Goal: Information Seeking & Learning: Learn about a topic

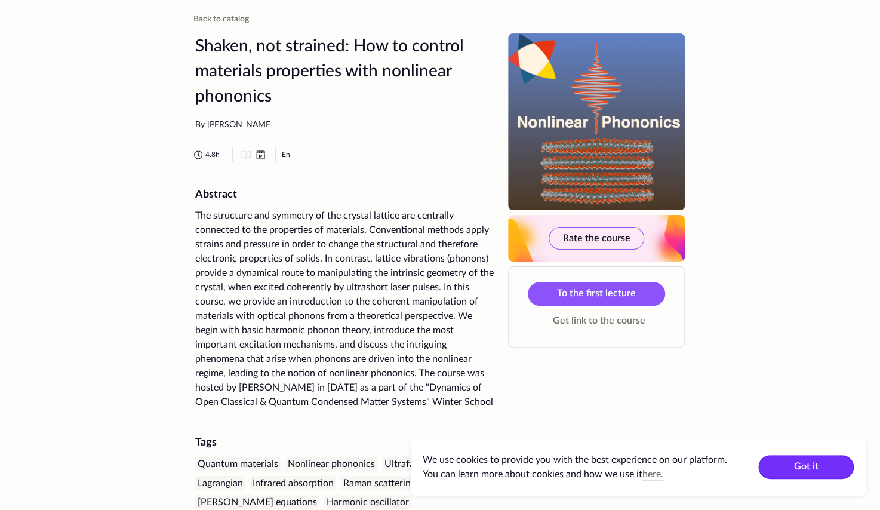
click at [791, 464] on button "Got it" at bounding box center [807, 467] width 96 height 24
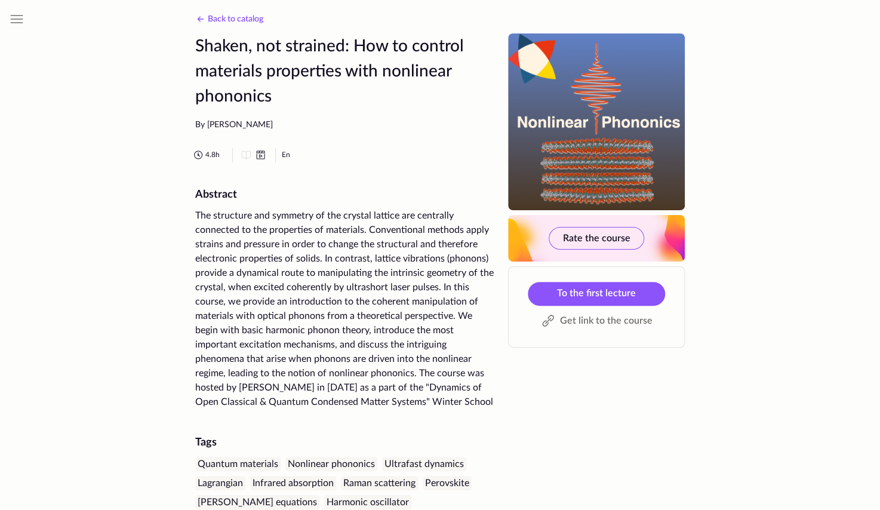
click at [213, 16] on span "Back to catalog" at bounding box center [236, 19] width 56 height 8
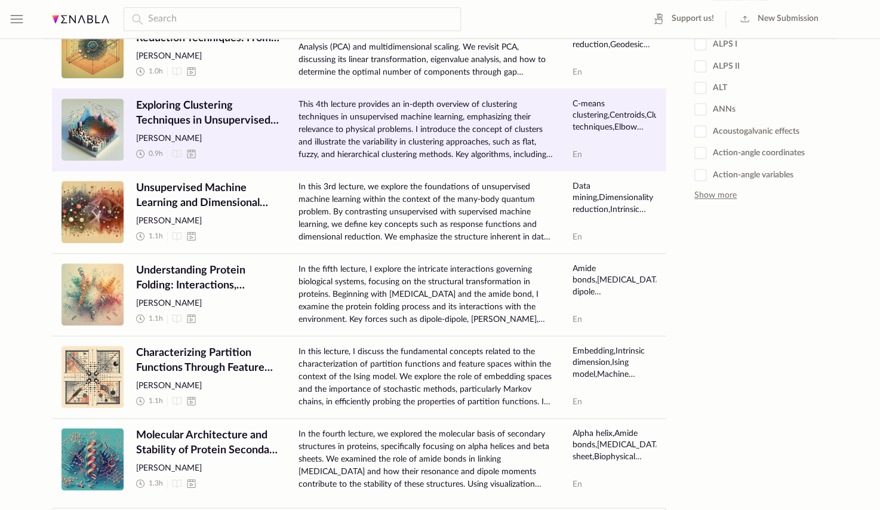
scroll to position [445, 0]
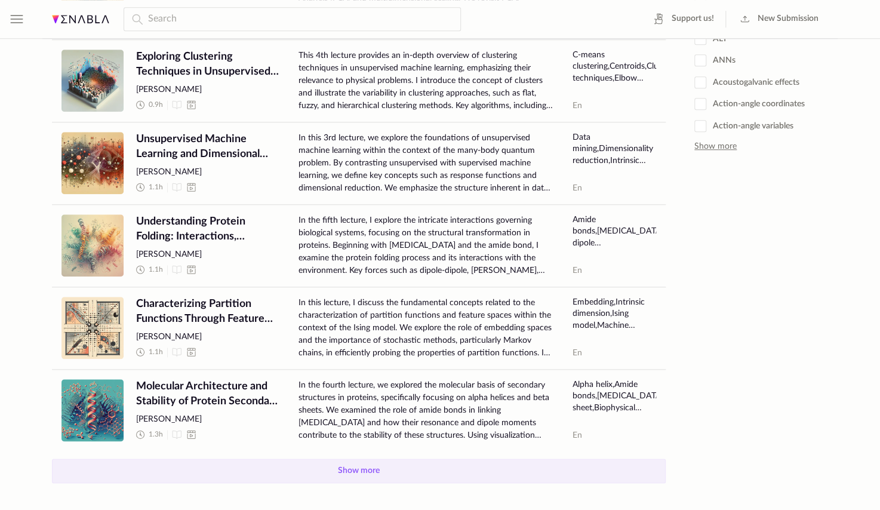
click at [311, 477] on button "Show more" at bounding box center [359, 471] width 614 height 25
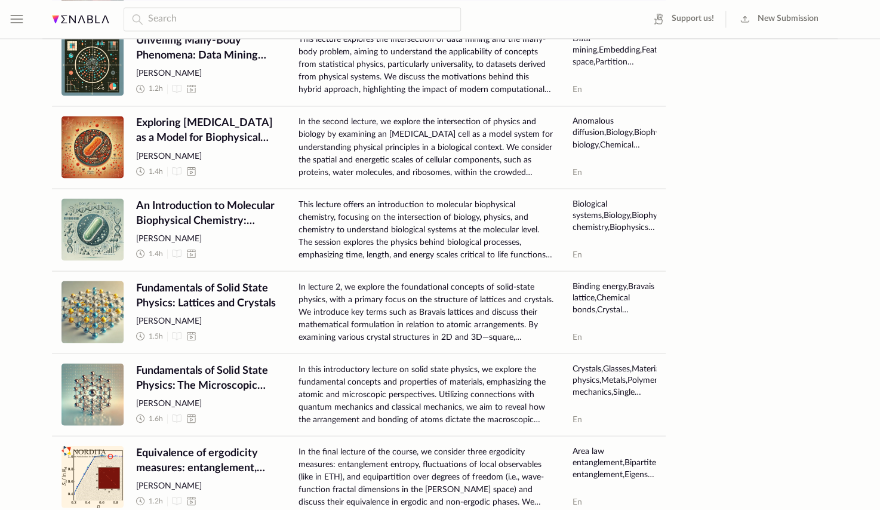
scroll to position [956, 0]
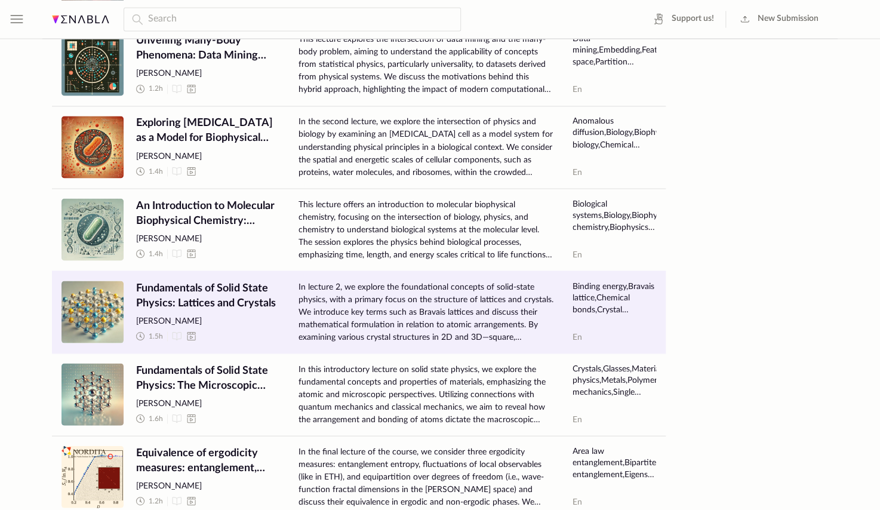
click at [211, 287] on span "Fundamentals of Solid State Physics: Lattices and Crystals" at bounding box center [207, 296] width 143 height 30
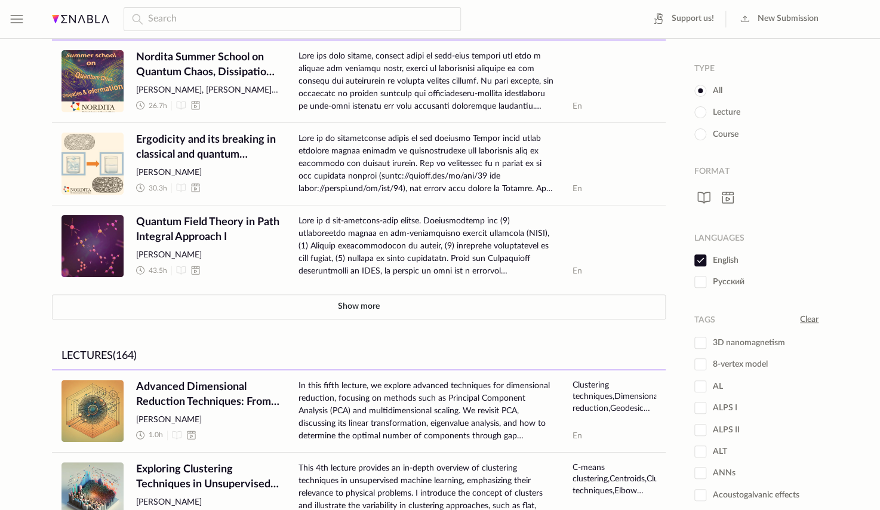
scroll to position [33, 0]
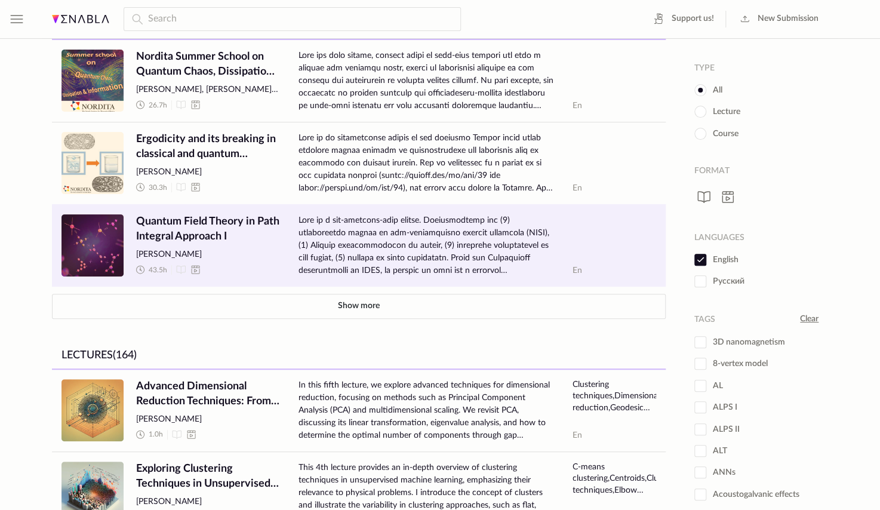
click at [189, 227] on span "Quantum Field Theory in Path Integral Approach I" at bounding box center [207, 229] width 143 height 30
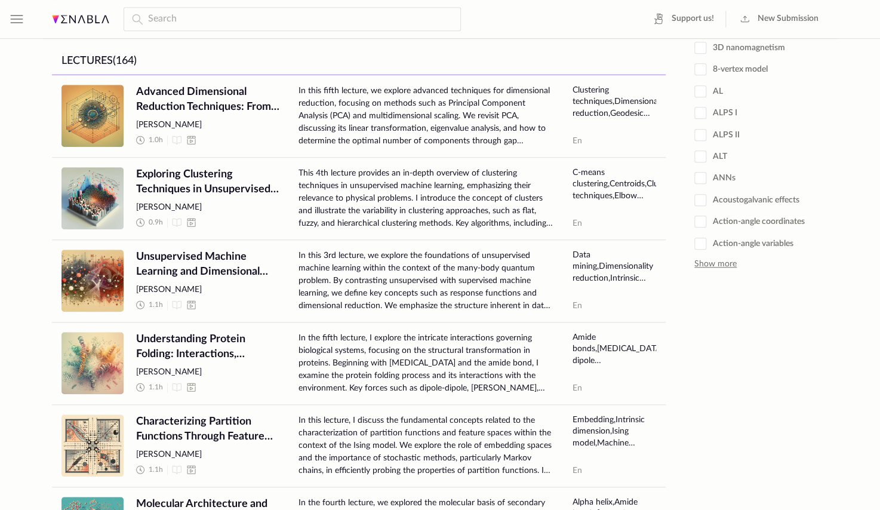
scroll to position [445, 0]
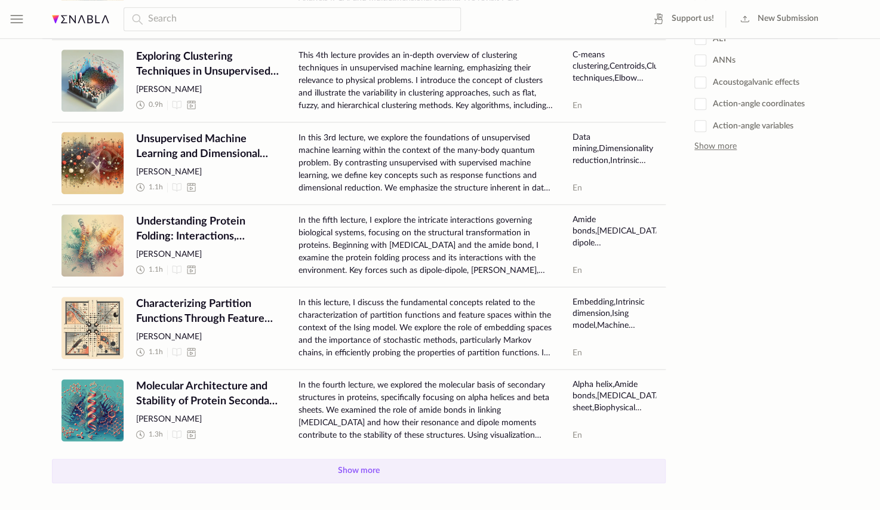
click at [364, 467] on button "Show more" at bounding box center [359, 471] width 614 height 25
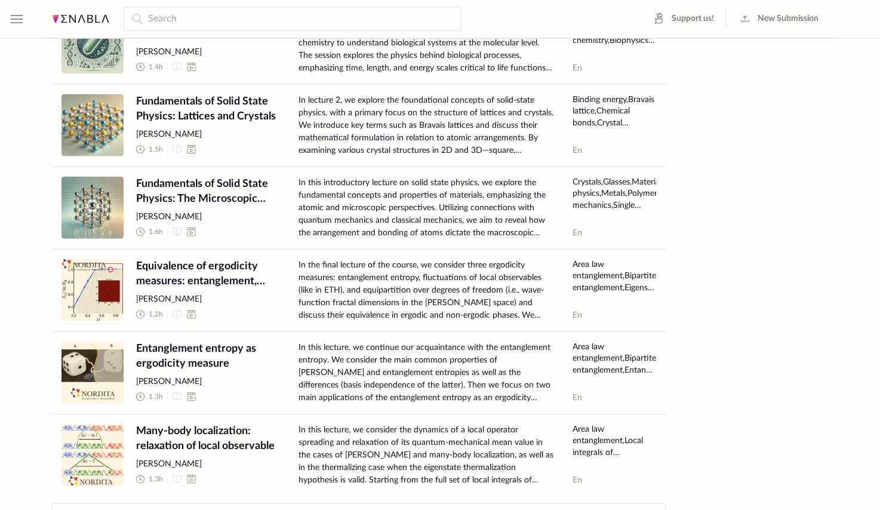
scroll to position [1186, 0]
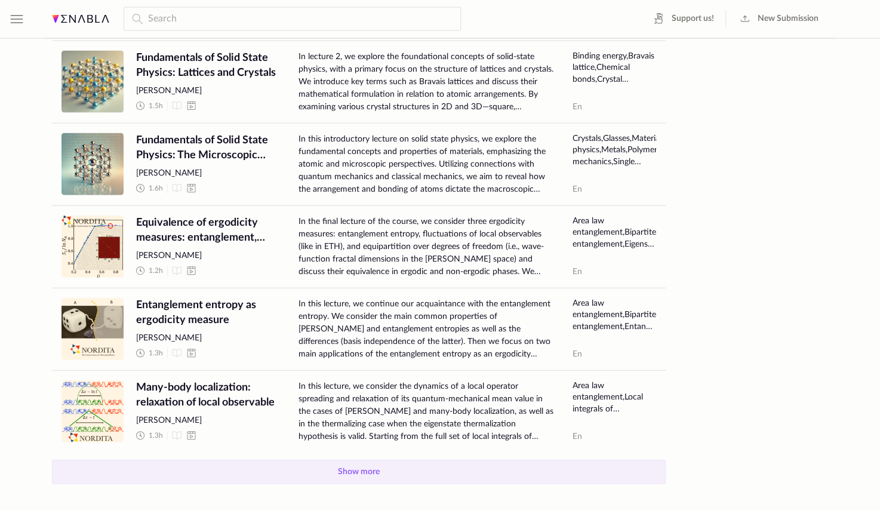
click at [360, 472] on button "Show more" at bounding box center [359, 472] width 614 height 25
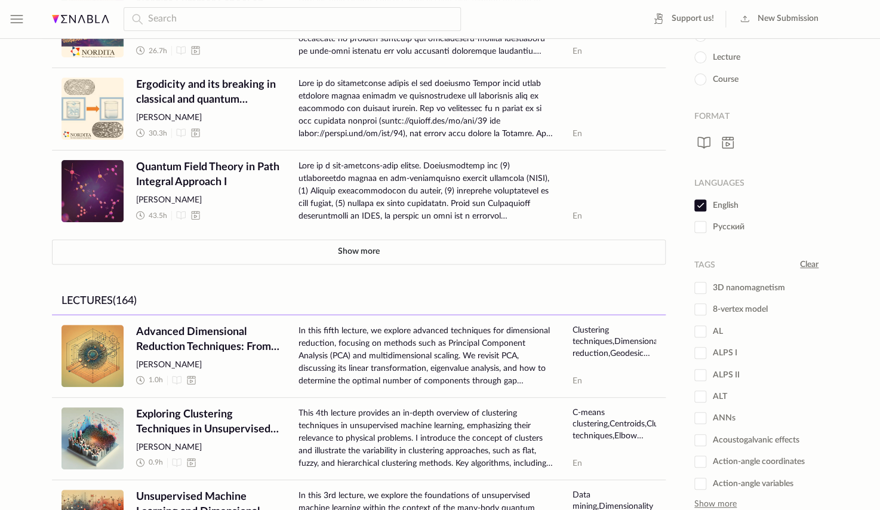
scroll to position [0, 0]
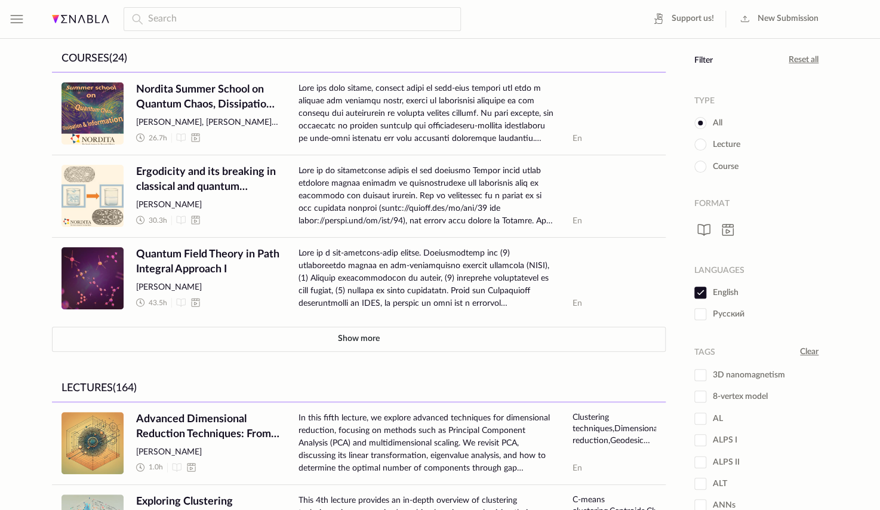
click at [717, 161] on span "Course" at bounding box center [717, 167] width 44 height 12
click at [0, 0] on input "Course" at bounding box center [0, 0] width 0 height 0
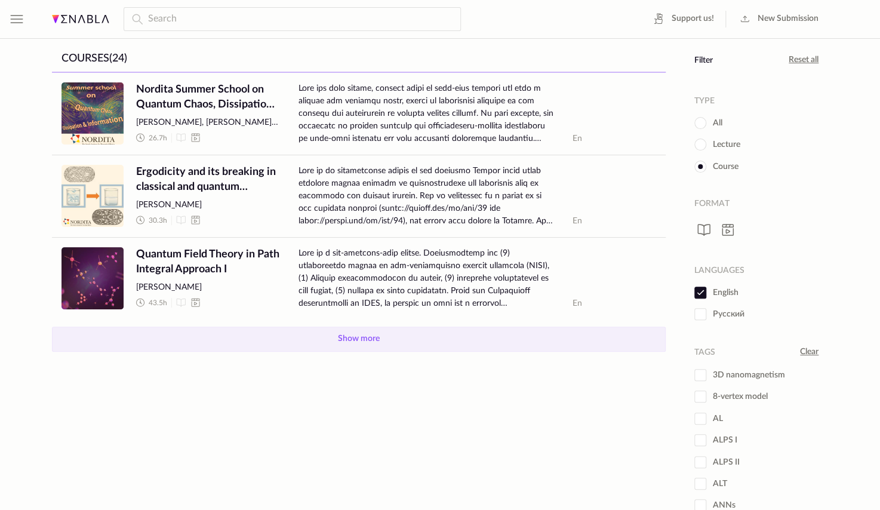
click at [376, 348] on button "Show more" at bounding box center [359, 339] width 614 height 25
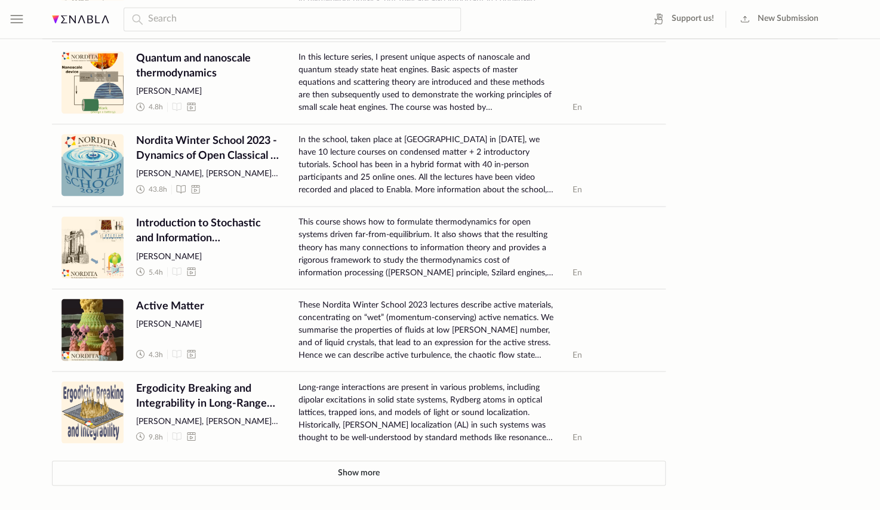
scroll to position [857, 0]
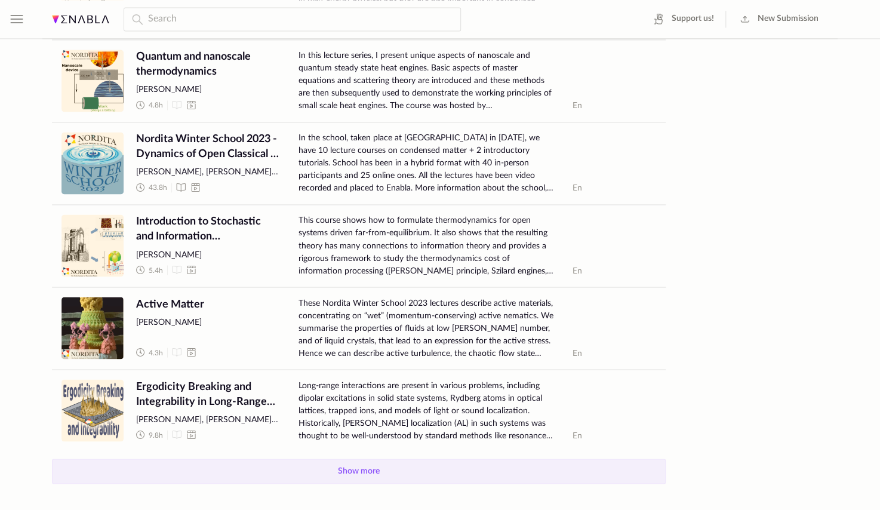
click at [287, 467] on button "Show more" at bounding box center [359, 471] width 614 height 25
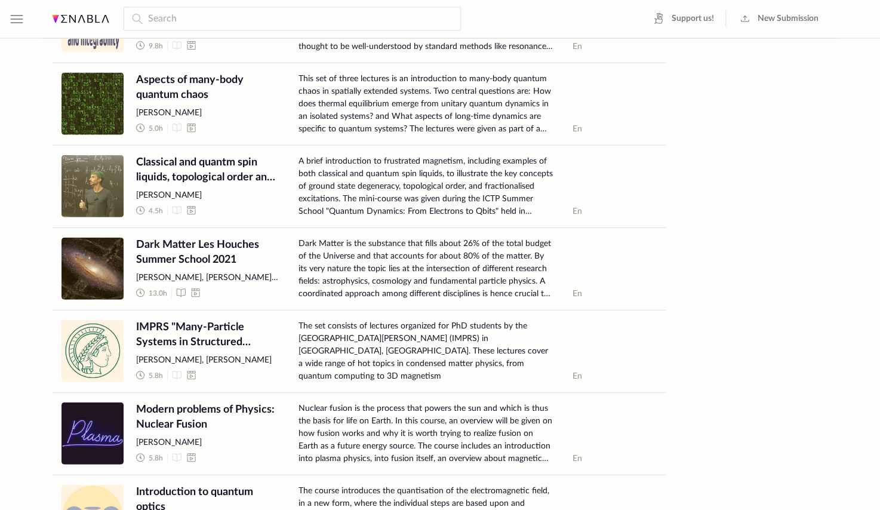
scroll to position [1247, 0]
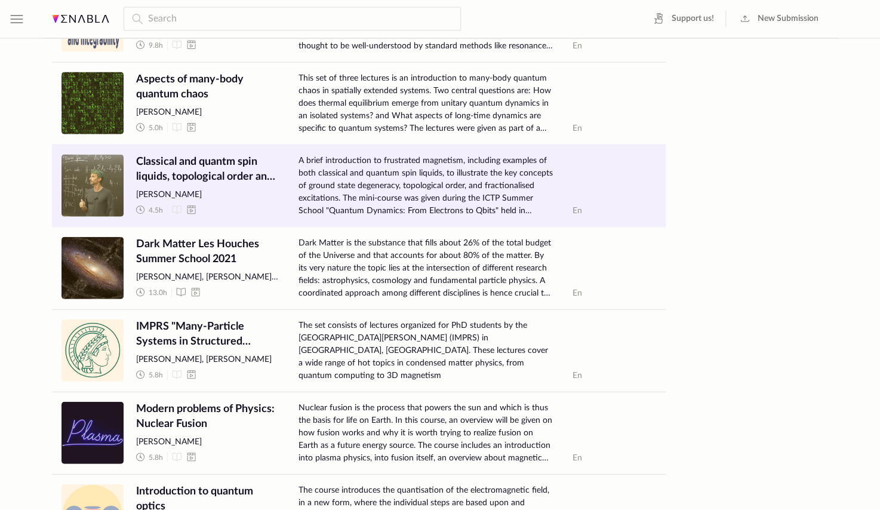
click at [212, 172] on span "Classical and quantm spin liquids, topological order and fractionalised excitat…" at bounding box center [207, 170] width 143 height 30
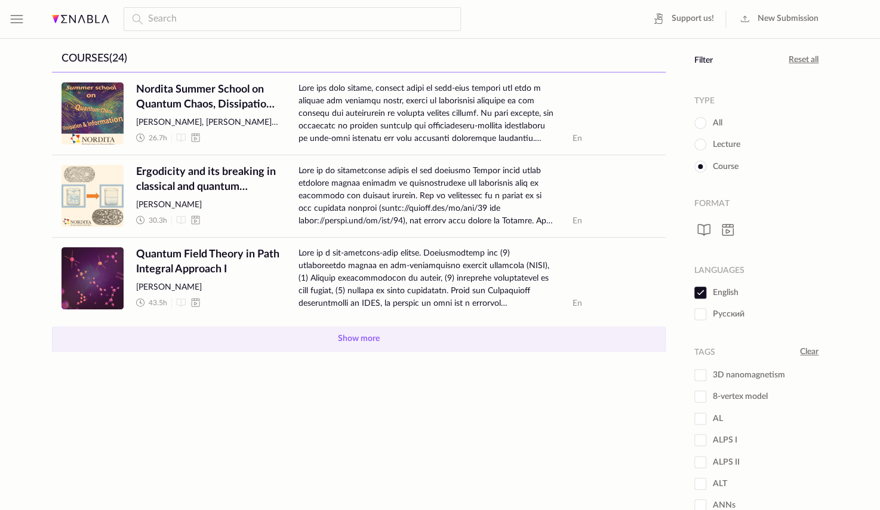
click at [354, 336] on button "Show more" at bounding box center [359, 339] width 614 height 25
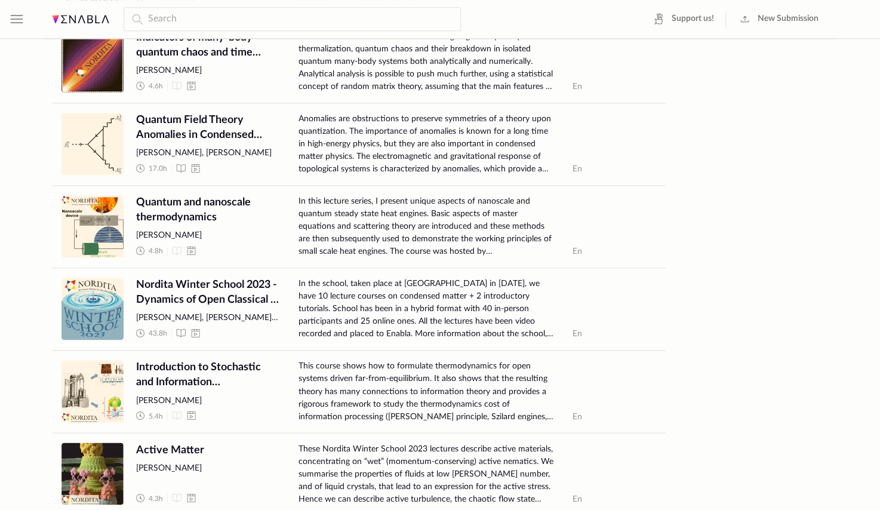
scroll to position [857, 0]
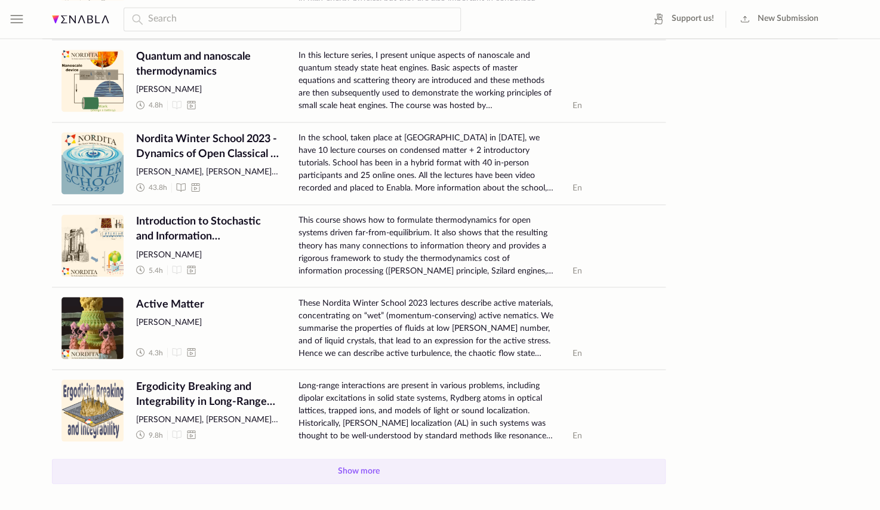
click at [344, 474] on button "Show more" at bounding box center [359, 471] width 614 height 25
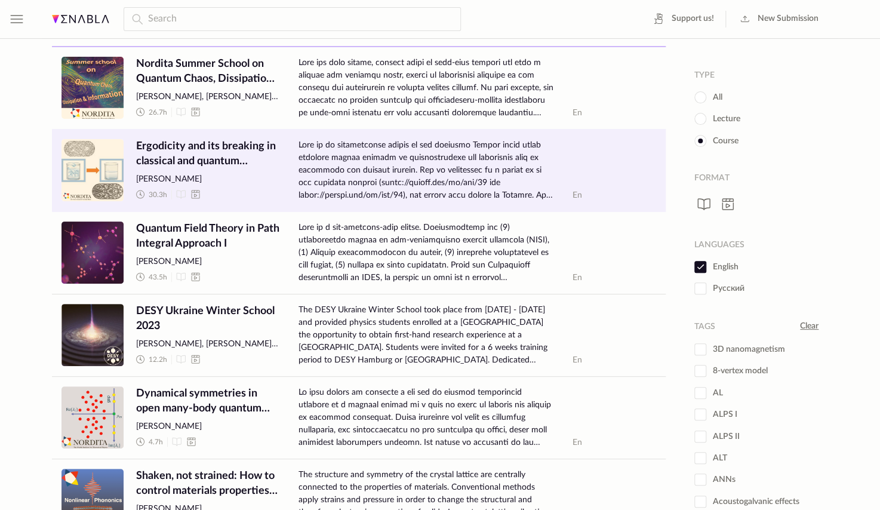
scroll to position [23, 0]
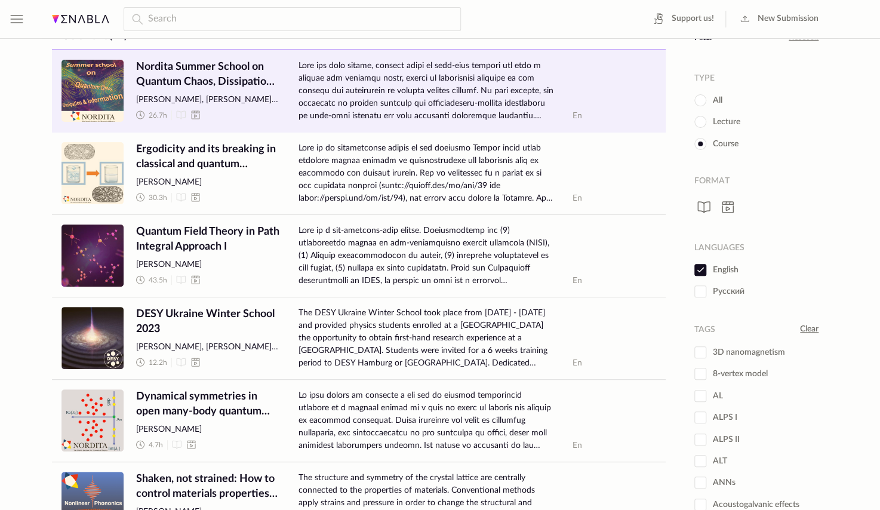
click at [216, 80] on span "Nordita Summer School on Quantum Chaos, Dissipation, and Information" at bounding box center [207, 75] width 143 height 30
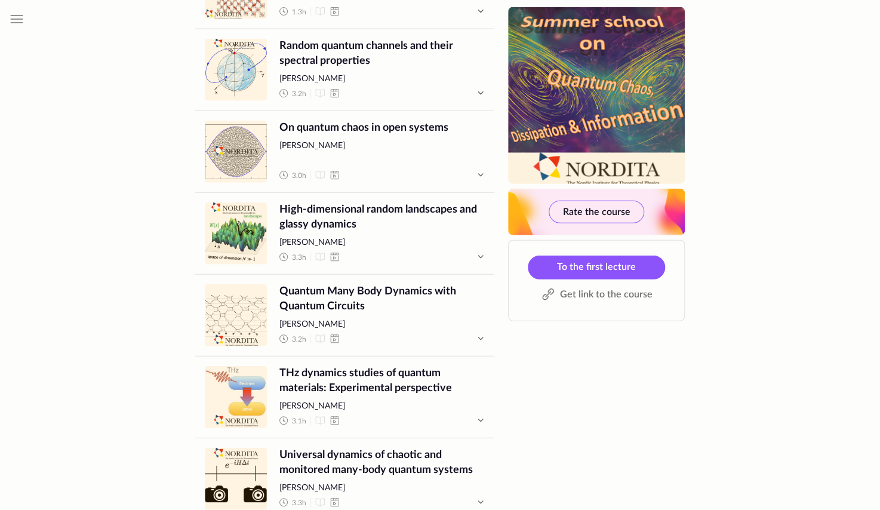
scroll to position [1344, 0]
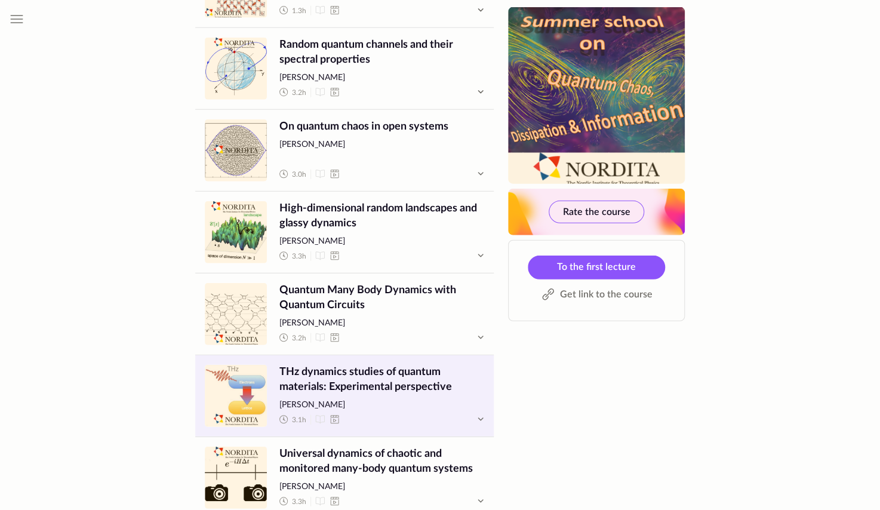
click at [359, 365] on span "THz dynamics studies of quantum materials: Experimental perspective" at bounding box center [382, 380] width 205 height 30
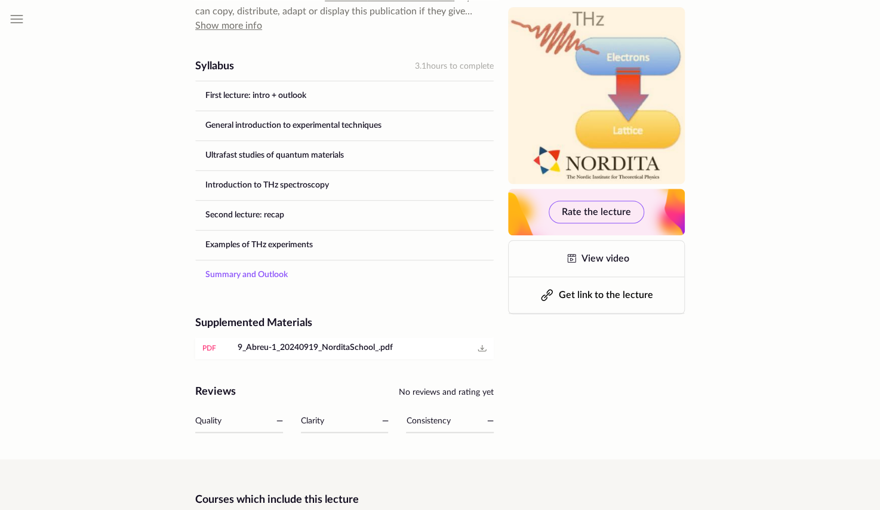
scroll to position [425, 0]
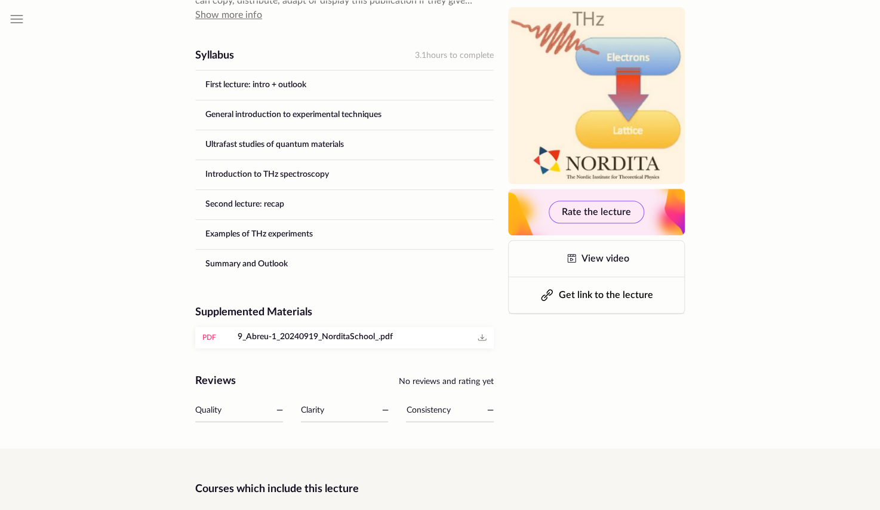
click at [308, 340] on span "9_Abreu-1_20240919_NorditaSchool_.pdf" at bounding box center [315, 338] width 155 height 12
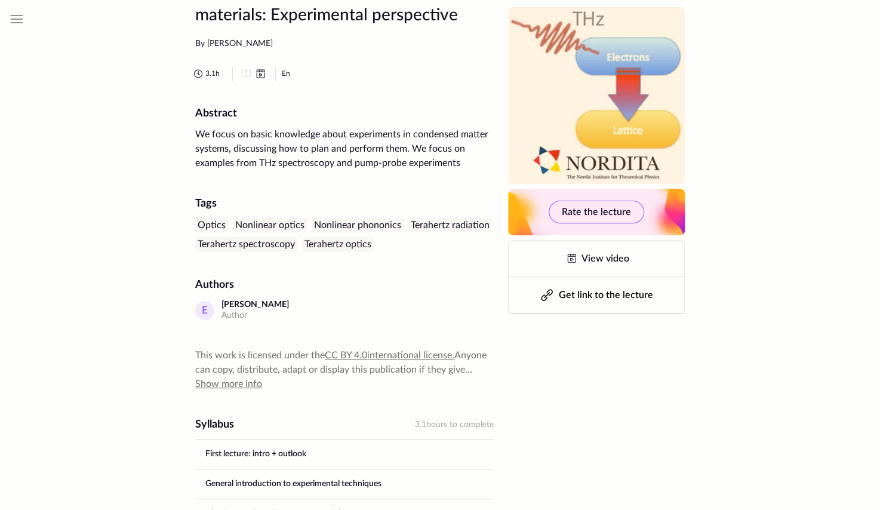
scroll to position [57, 0]
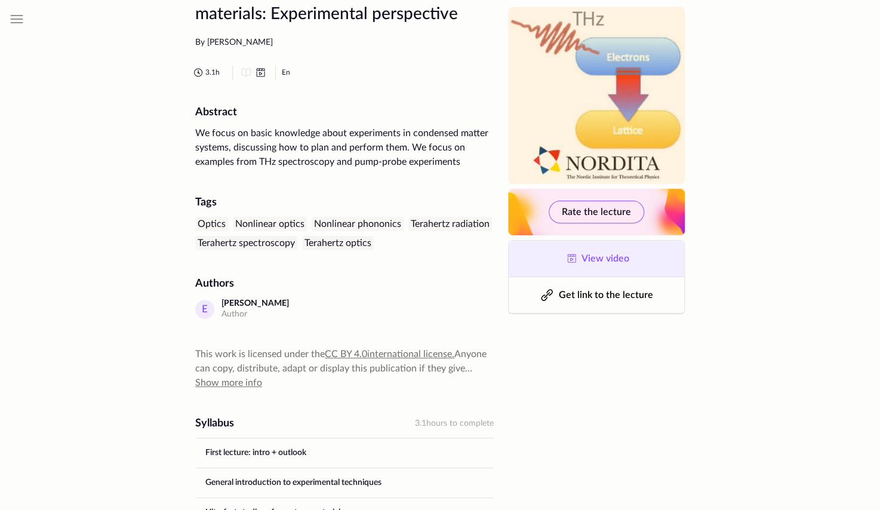
click at [596, 259] on span "View video" at bounding box center [606, 259] width 48 height 10
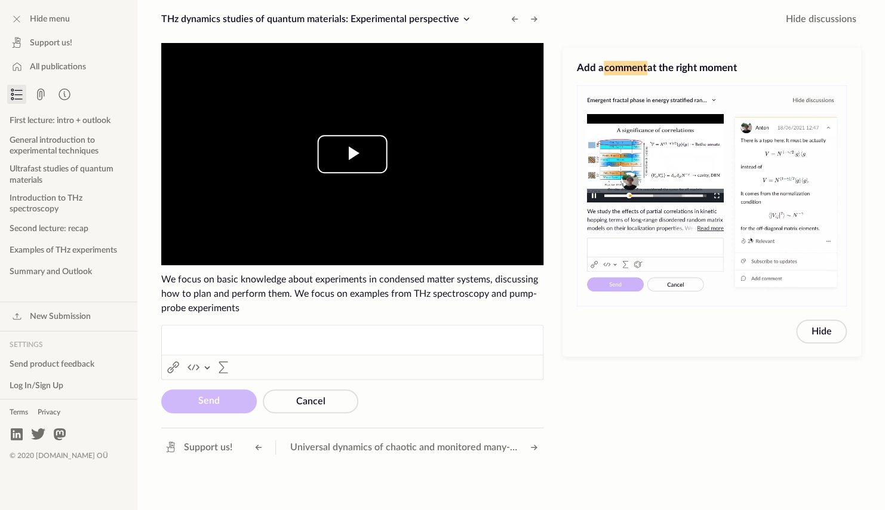
click at [352, 154] on span "Video Player" at bounding box center [352, 154] width 0 height 0
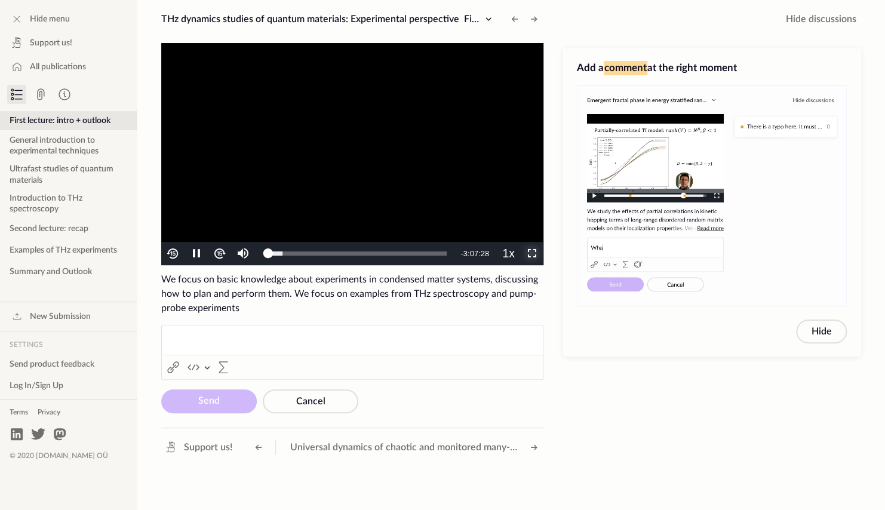
click at [532, 254] on span "Video Player" at bounding box center [532, 254] width 0 height 0
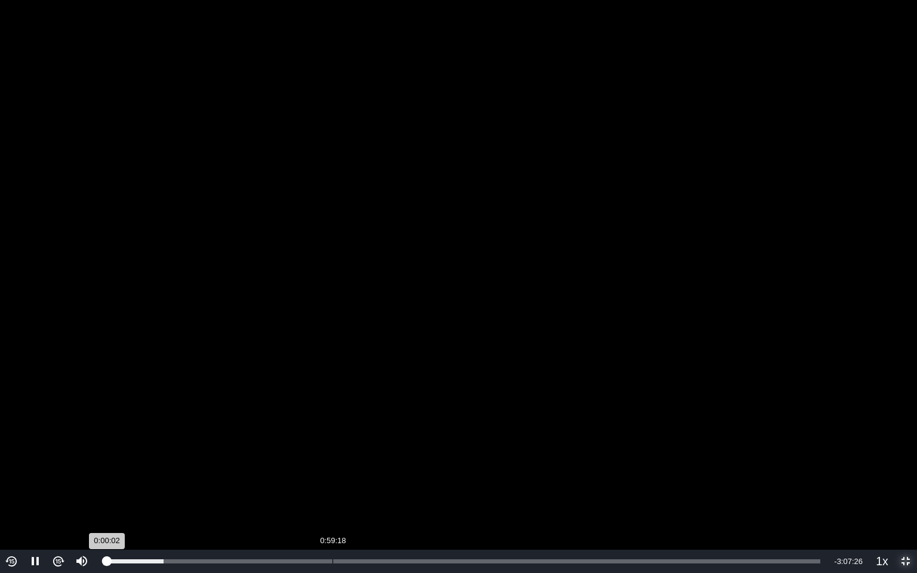
click at [332, 510] on div "Loaded : 7.95% 0:59:18 0:00:02" at bounding box center [464, 562] width 714 height 4
click at [373, 510] on div "Loaded : 37.67% 1:09:48 0:59:09" at bounding box center [464, 561] width 726 height 23
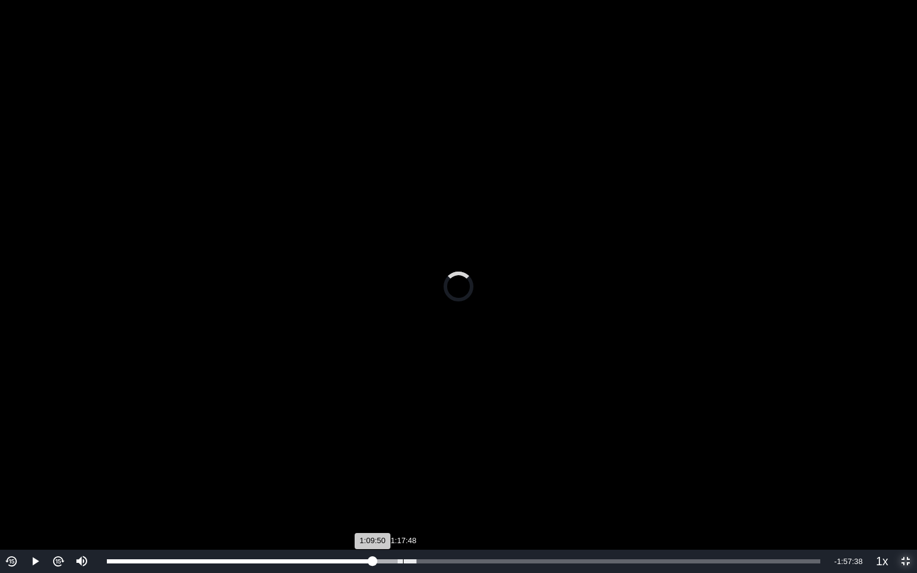
click at [403, 510] on div "Loaded : 43.38% 1:17:48 1:09:50" at bounding box center [464, 561] width 726 height 23
click at [468, 510] on div "Loaded : 47.50% 1:34:35 1:17:49" at bounding box center [464, 561] width 726 height 23
click at [526, 510] on div "Loaded : 55.73% 1:49:39 1:34:55" at bounding box center [464, 561] width 726 height 23
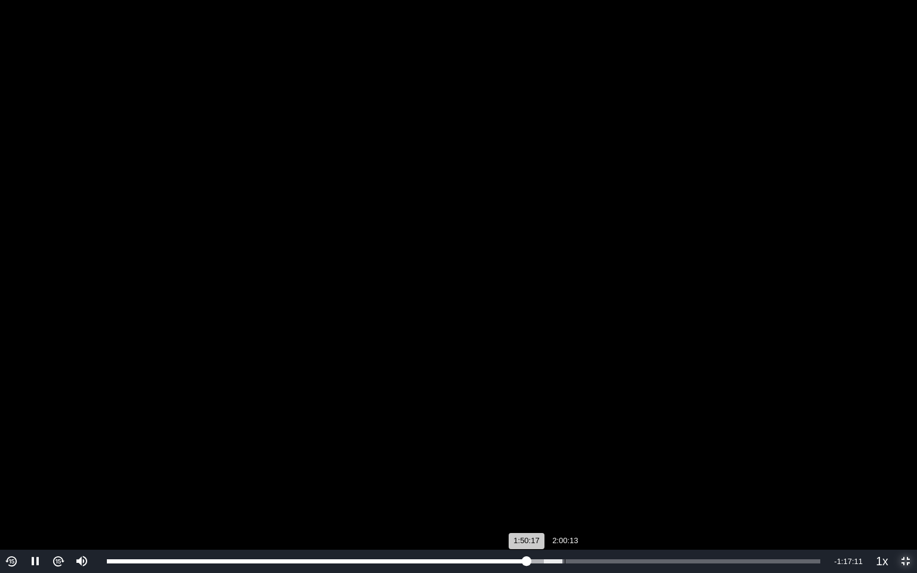
click at [564, 510] on div "Loaded : 63.87% 2:00:13 1:50:17" at bounding box center [464, 561] width 726 height 23
click at [617, 510] on div "Loaded : 69.04% 2:09:53 2:00:13" at bounding box center [464, 561] width 726 height 23
click at [687, 510] on div "Loaded : 75.89% 2:30:09 2:14:08" at bounding box center [467, 561] width 732 height 23
click at [727, 510] on div "Loaded : 84.08% 2:40:53 2:30:56" at bounding box center [467, 561] width 732 height 23
click at [775, 510] on div "Loaded : 89.24% 2:53:01 2:41:31" at bounding box center [467, 561] width 732 height 23
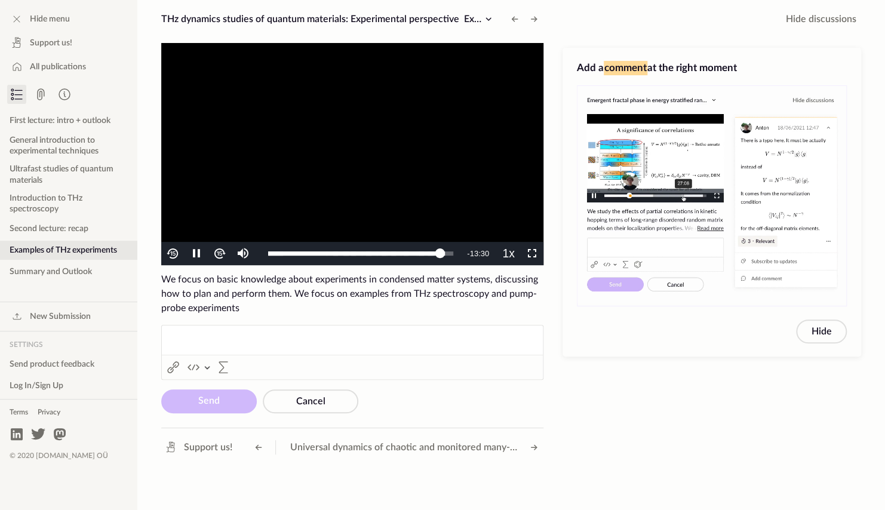
click at [358, 173] on video "To view this video please enable JavaScript, and consider upgrading to a web br…" at bounding box center [352, 154] width 382 height 222
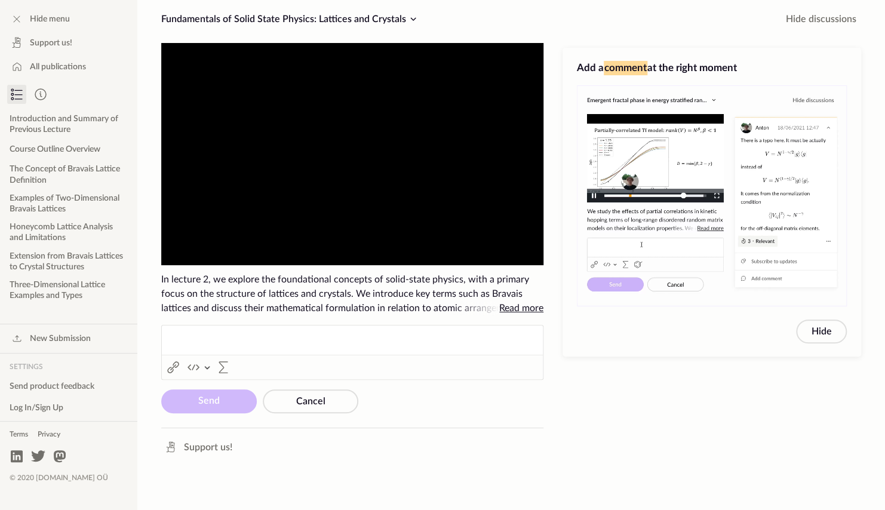
click at [375, 161] on video "To view this video please enable JavaScript, and consider upgrading to a web br…" at bounding box center [352, 154] width 382 height 222
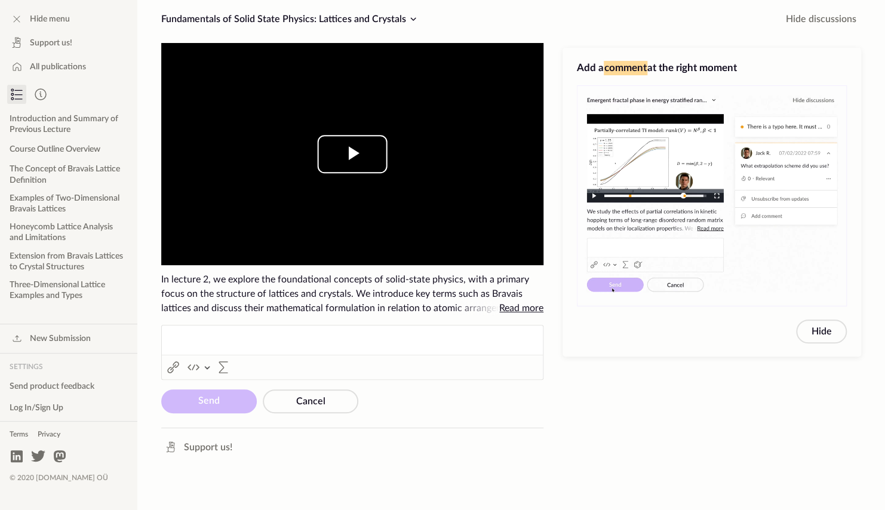
click at [352, 154] on span "Video Player" at bounding box center [352, 154] width 0 height 0
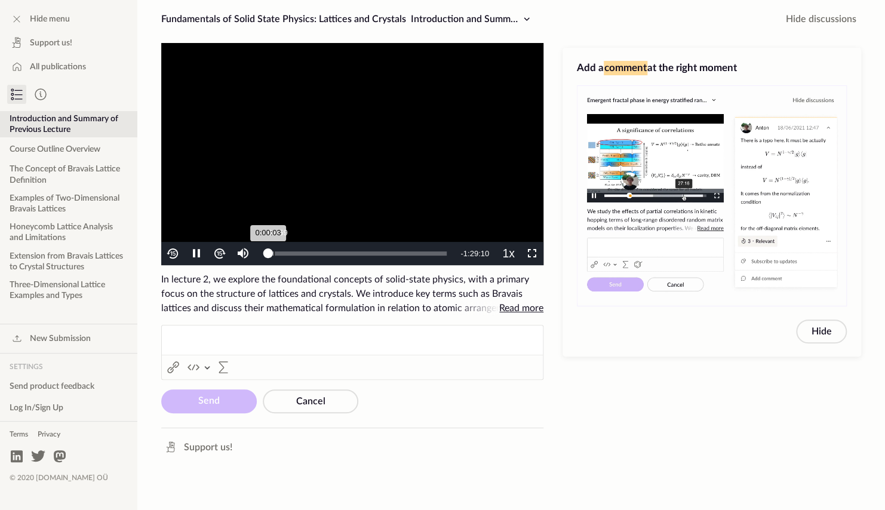
click at [268, 251] on div "0:00:03" at bounding box center [268, 253] width 0 height 4
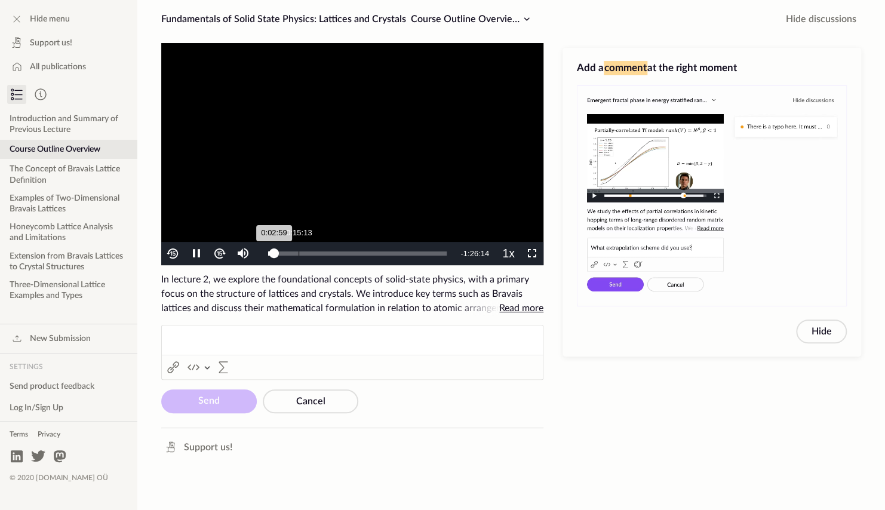
click at [299, 254] on div "Loaded : 5.32% 0:15:13 0:02:59" at bounding box center [357, 253] width 179 height 4
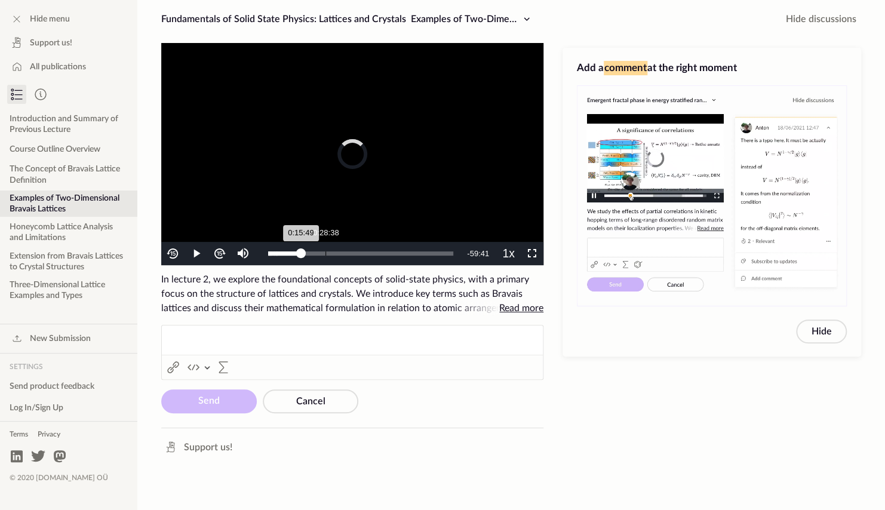
click at [327, 255] on div "Loaded : 17.94% 0:28:38 0:15:49" at bounding box center [360, 253] width 185 height 4
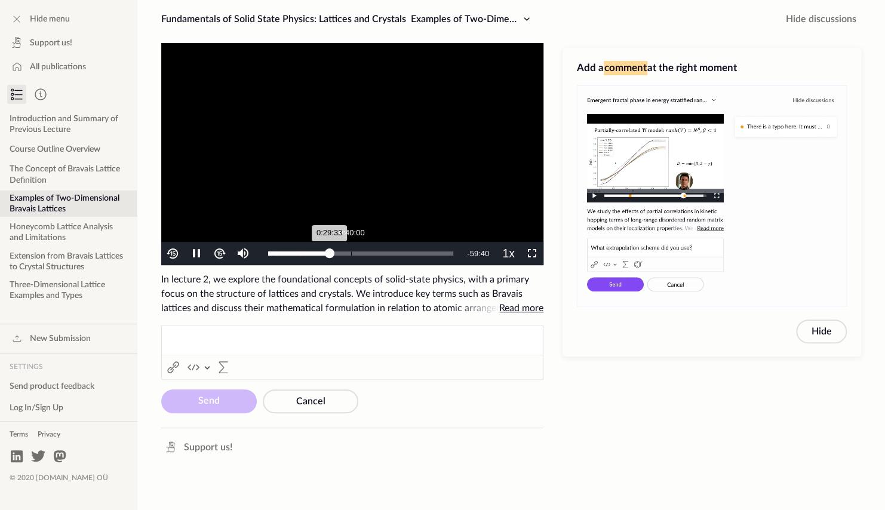
click at [352, 255] on div "Loaded : 33.16% 0:40:00 0:29:33" at bounding box center [360, 253] width 185 height 4
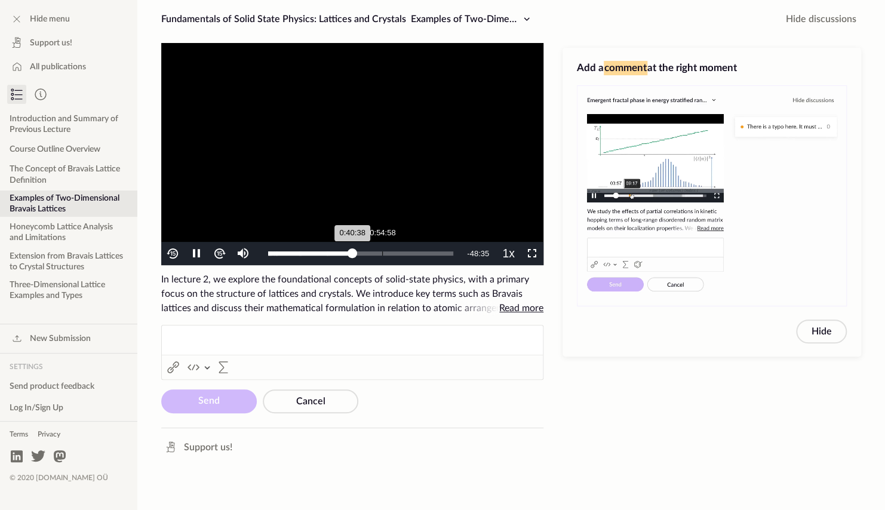
click at [383, 253] on div "0:54:58" at bounding box center [382, 253] width 1 height 4
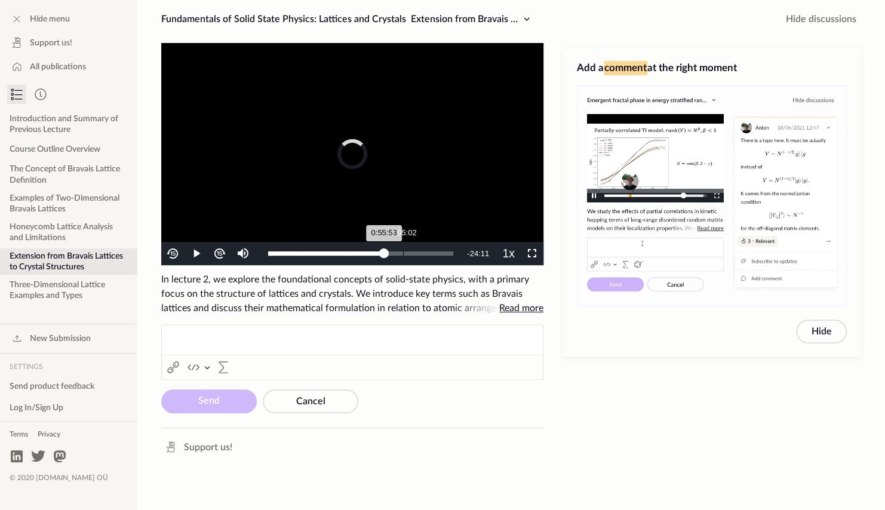
click at [403, 253] on div "1:05:02" at bounding box center [403, 253] width 1 height 4
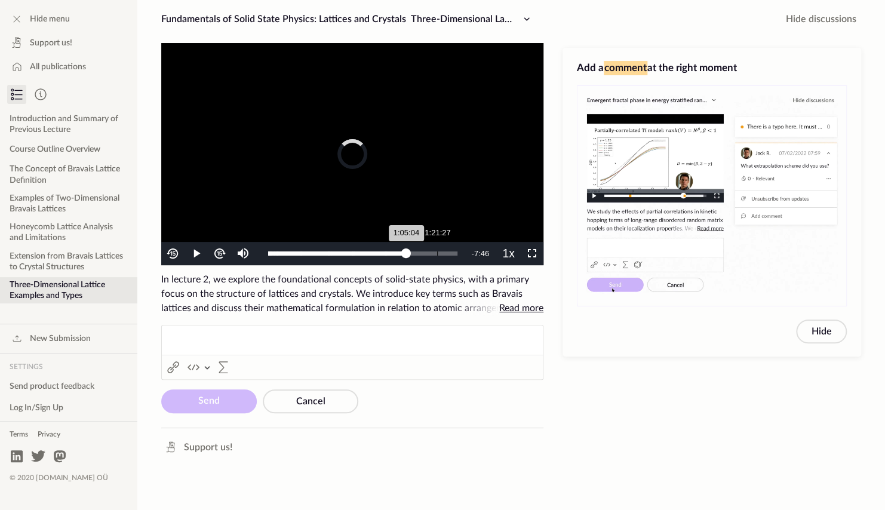
click at [437, 251] on div "Loaded : 73.83% 1:21:27 1:05:04" at bounding box center [362, 253] width 201 height 23
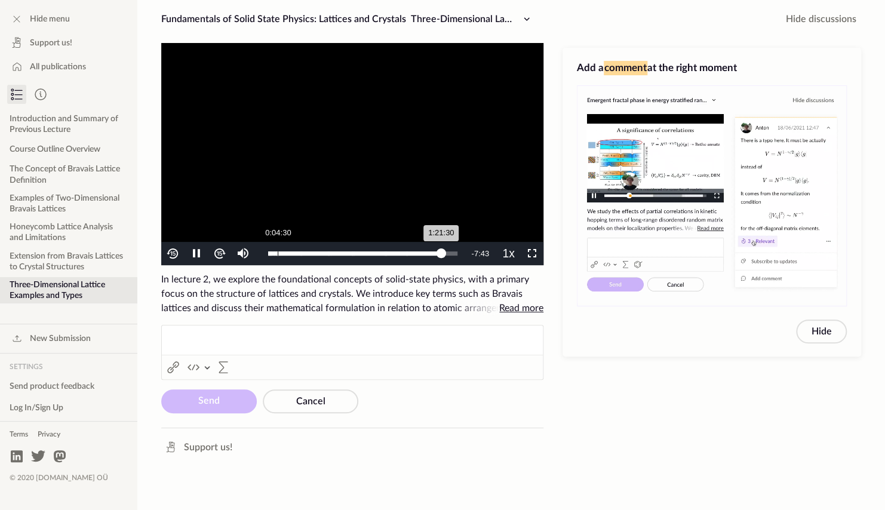
click at [278, 251] on div "0:04:30" at bounding box center [278, 253] width 1 height 4
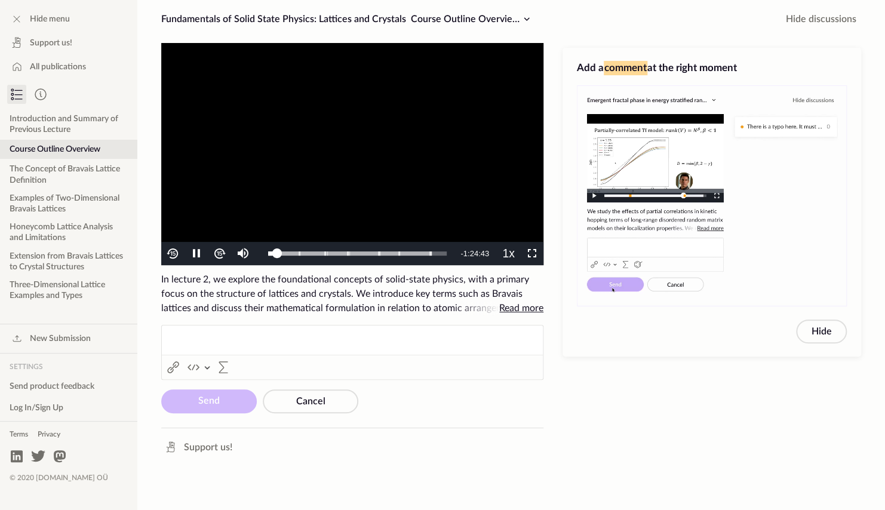
click at [271, 152] on video "To view this video please enable JavaScript, and consider upgrading to a web br…" at bounding box center [352, 154] width 382 height 222
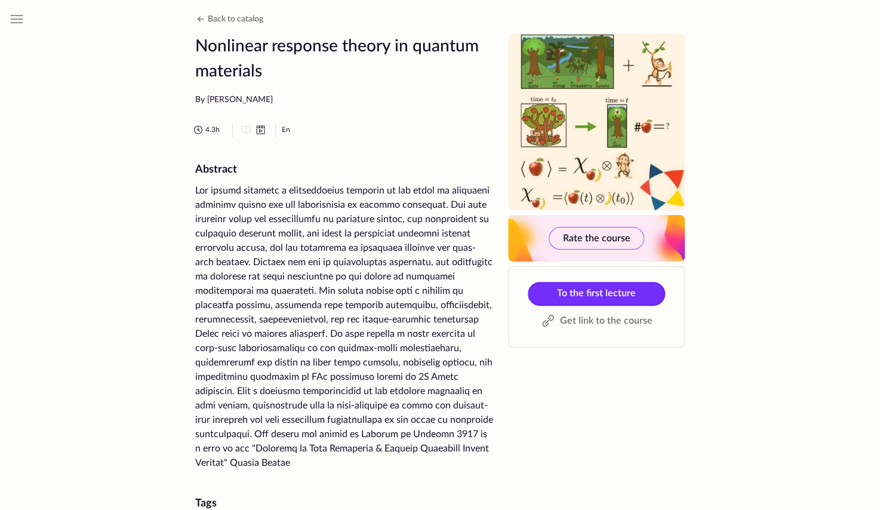
click at [583, 290] on span "To the first lecture" at bounding box center [596, 294] width 79 height 10
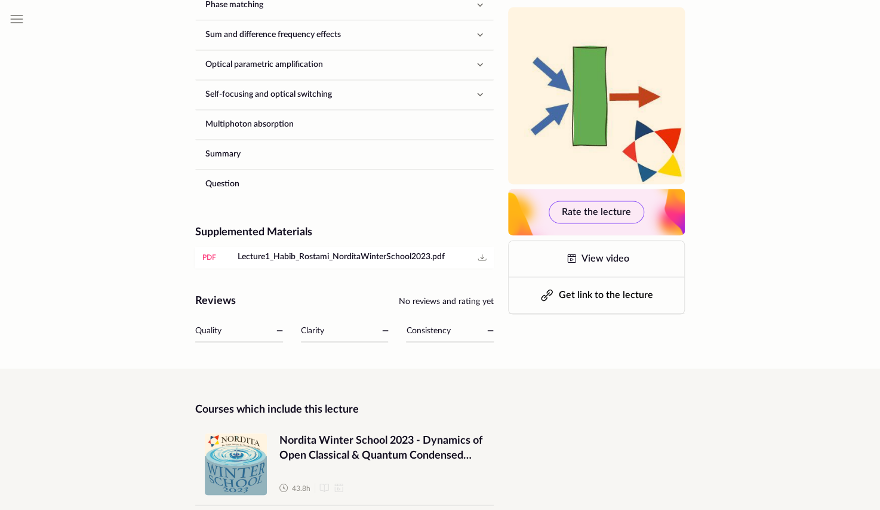
scroll to position [890, 0]
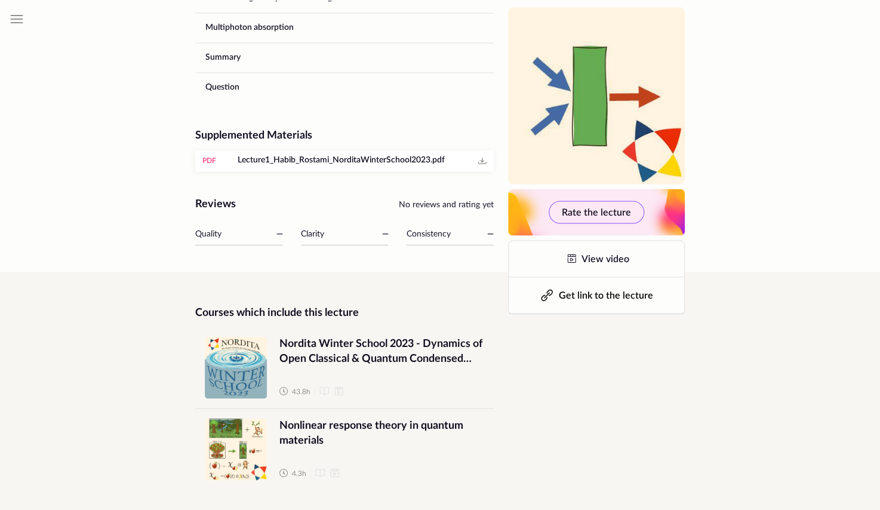
click at [410, 155] on span "Lecture1_Habib_Rostami_NorditaWinterSchool2023.pdf" at bounding box center [341, 161] width 207 height 12
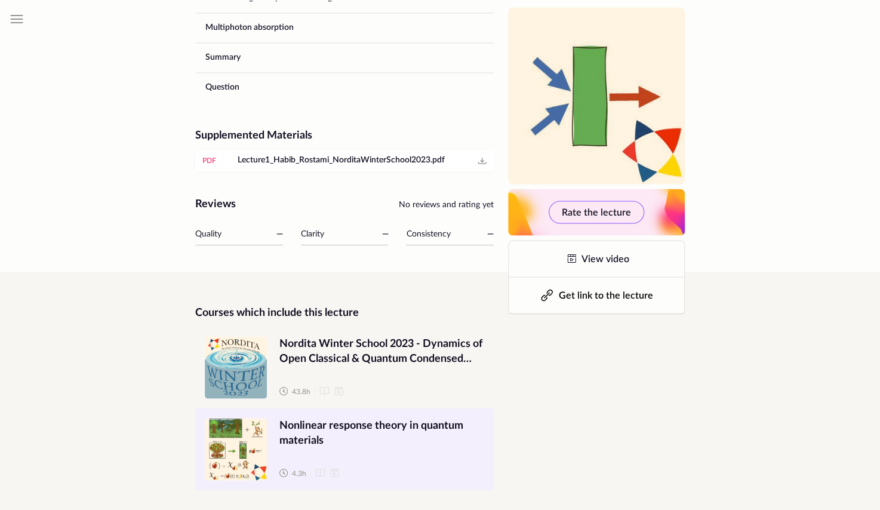
click at [355, 429] on span "Nonlinear response theory in quantum materials" at bounding box center [382, 433] width 205 height 30
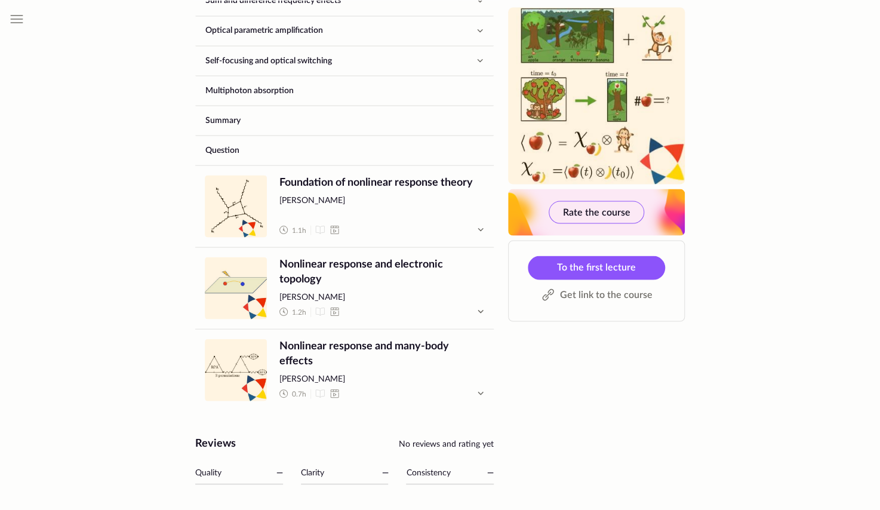
scroll to position [1058, 0]
